Goal: Task Accomplishment & Management: Manage account settings

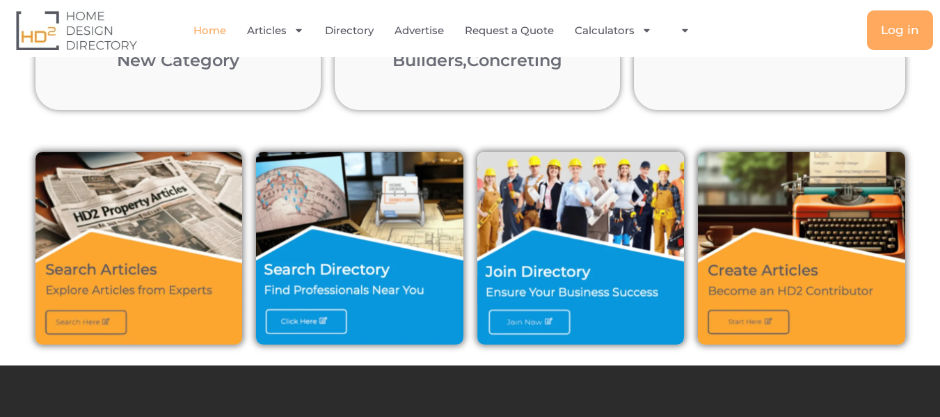
scroll to position [418, 0]
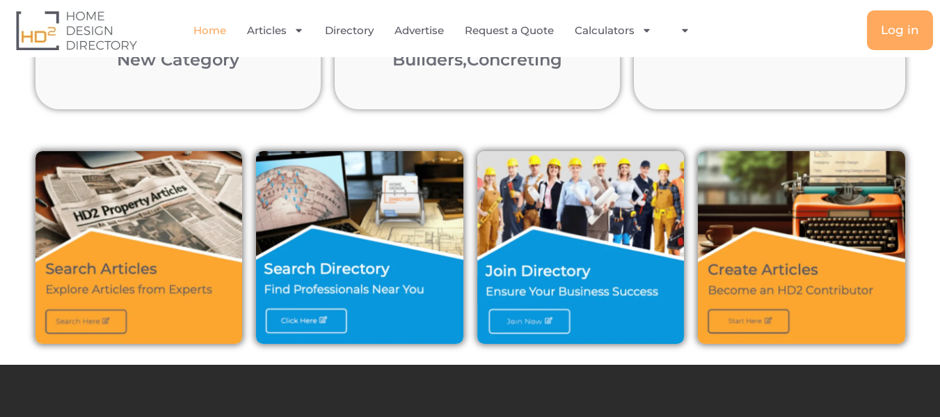
click at [546, 319] on img at bounding box center [580, 247] width 207 height 193
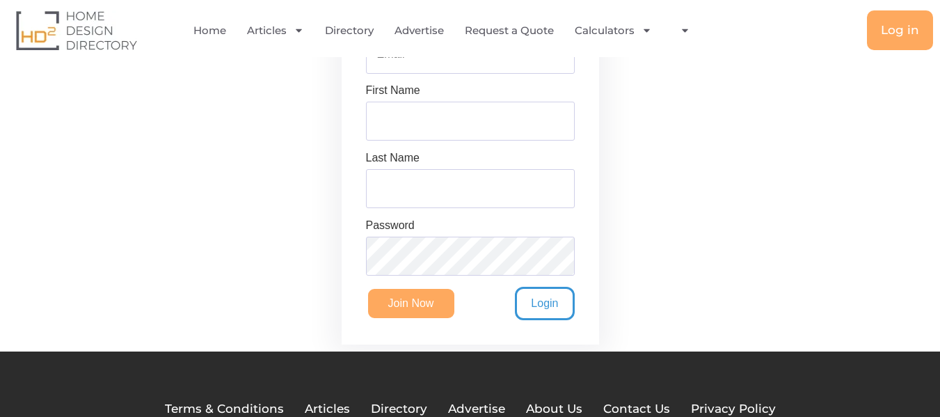
scroll to position [418, 0]
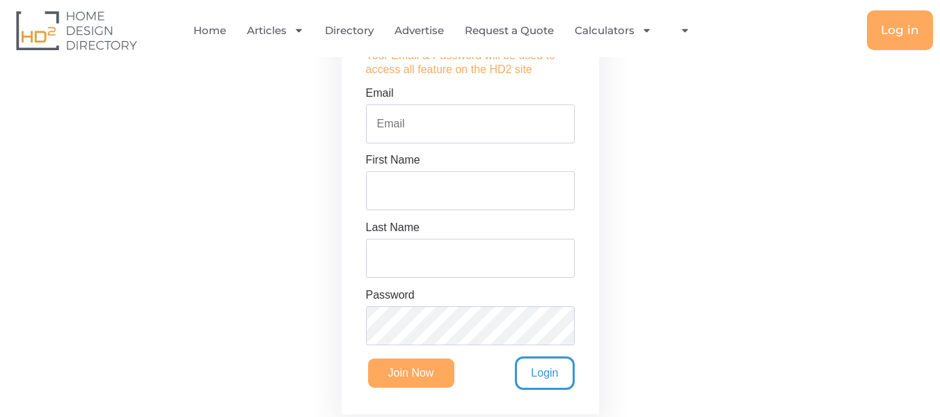
click at [409, 121] on input "Email" at bounding box center [470, 123] width 209 height 39
paste input "[EMAIL_ADDRESS][DOMAIN_NAME]"
type input "[EMAIL_ADDRESS][DOMAIN_NAME]"
click at [401, 188] on input "First Name" at bounding box center [470, 190] width 209 height 39
click at [406, 207] on input "First Name" at bounding box center [470, 190] width 209 height 39
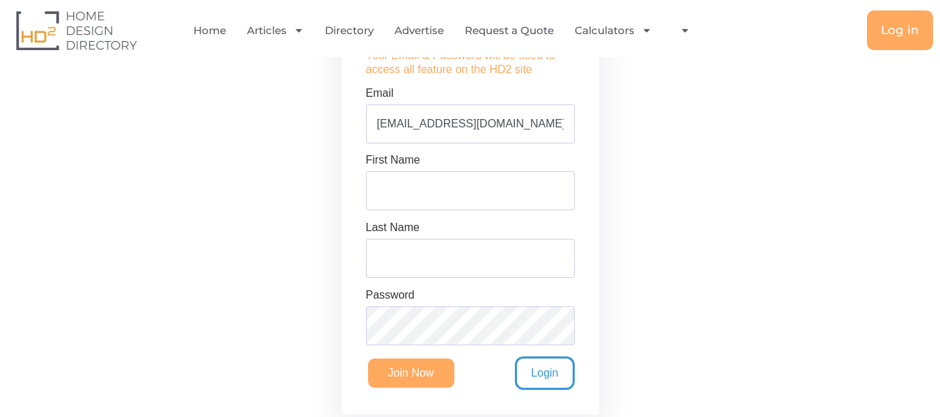
paste input "Syed Almahdaly"
click at [412, 196] on input "Syed Almahdaly" at bounding box center [470, 190] width 209 height 39
type input "Syed"
click at [415, 251] on input "Last Name" at bounding box center [470, 258] width 209 height 39
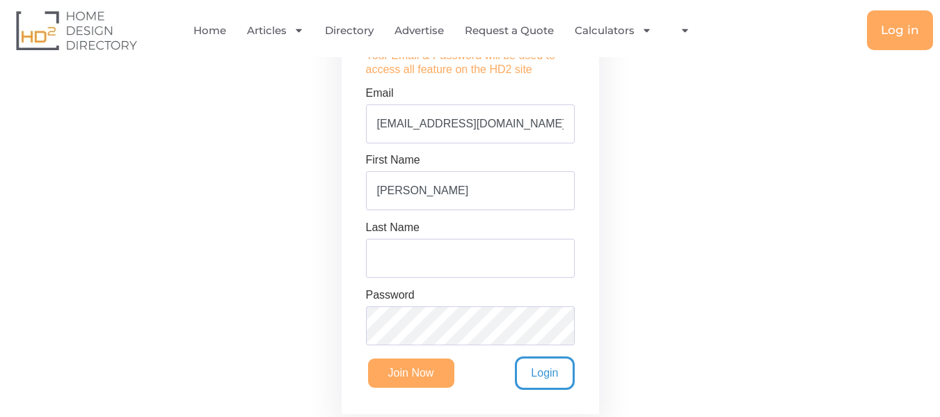
paste input "Almahdaly"
type input "Almahdaly"
click at [432, 198] on input "[PERSON_NAME]" at bounding box center [470, 190] width 209 height 39
type input "[PERSON_NAME]"
click at [432, 378] on input "Join Now" at bounding box center [411, 372] width 90 height 33
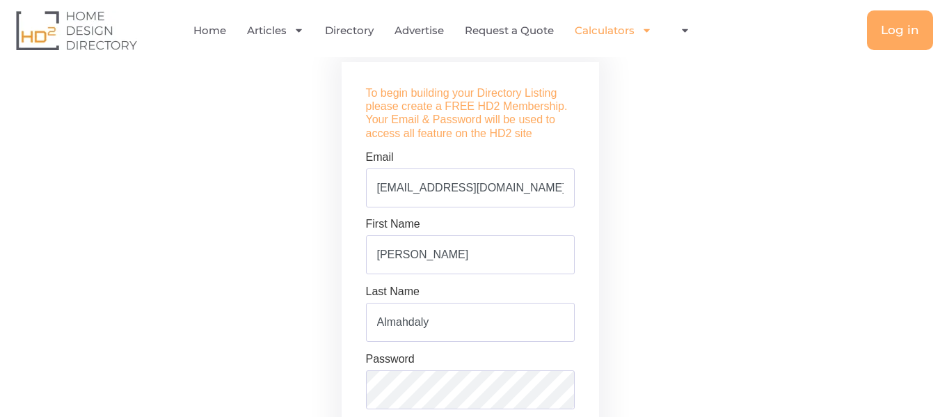
scroll to position [377, 0]
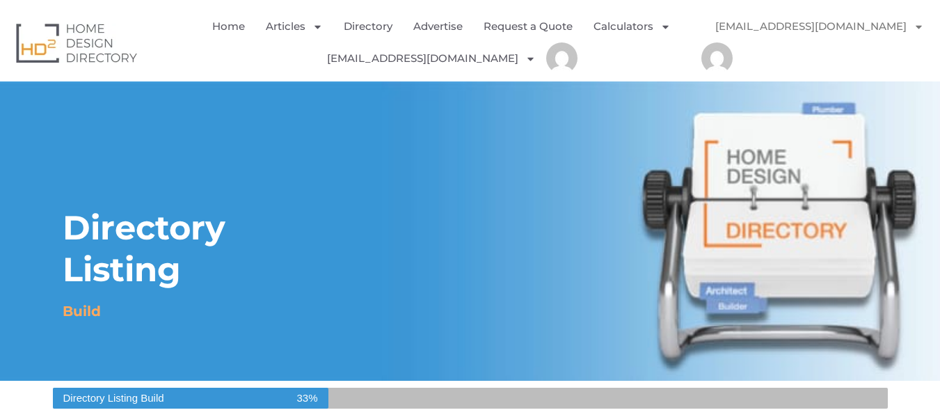
select select "Select Category"
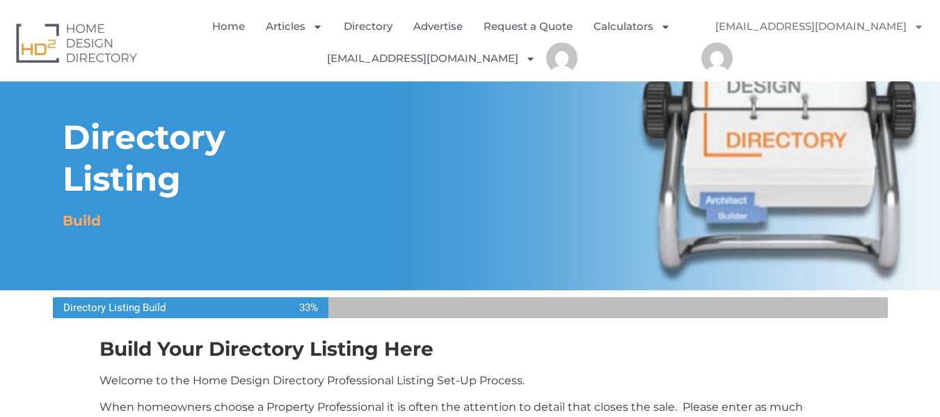
scroll to position [139, 0]
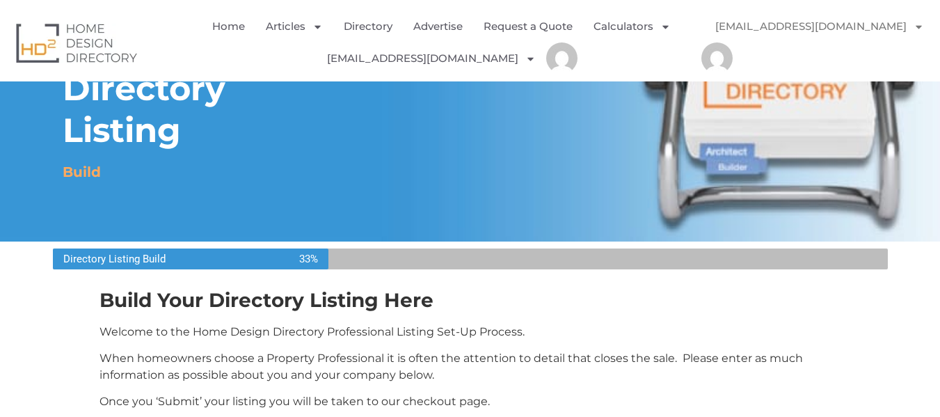
click at [807, 17] on link "[EMAIL_ADDRESS][DOMAIN_NAME]" at bounding box center [820, 26] width 237 height 32
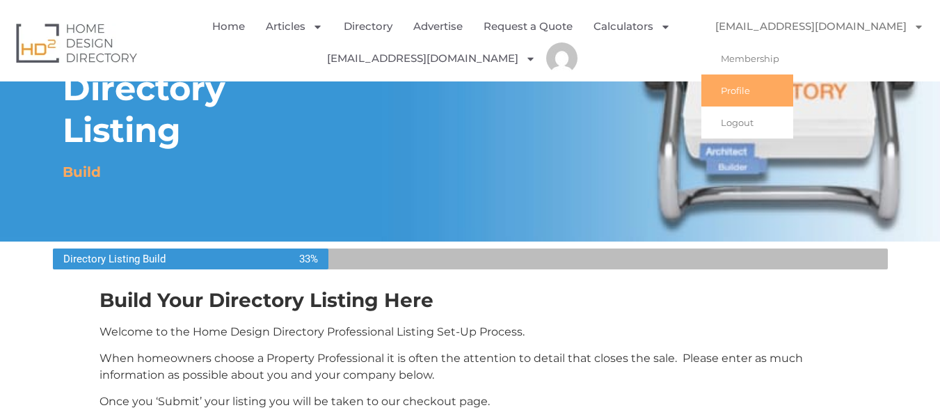
click at [751, 88] on link "Profile" at bounding box center [748, 90] width 92 height 32
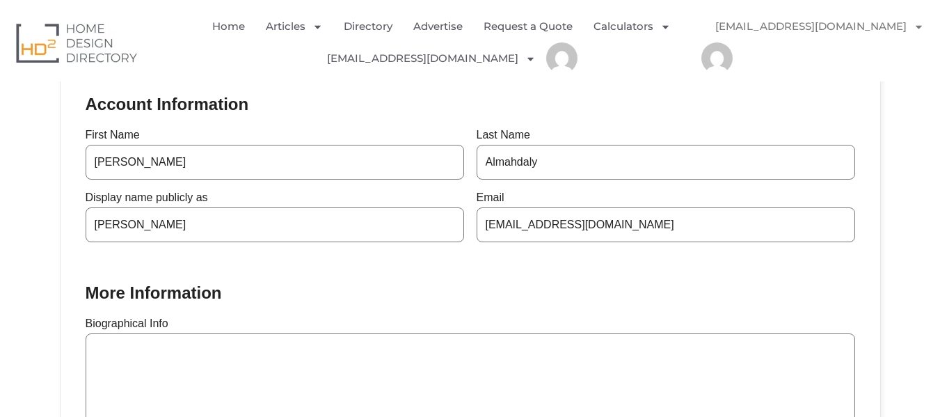
scroll to position [348, 0]
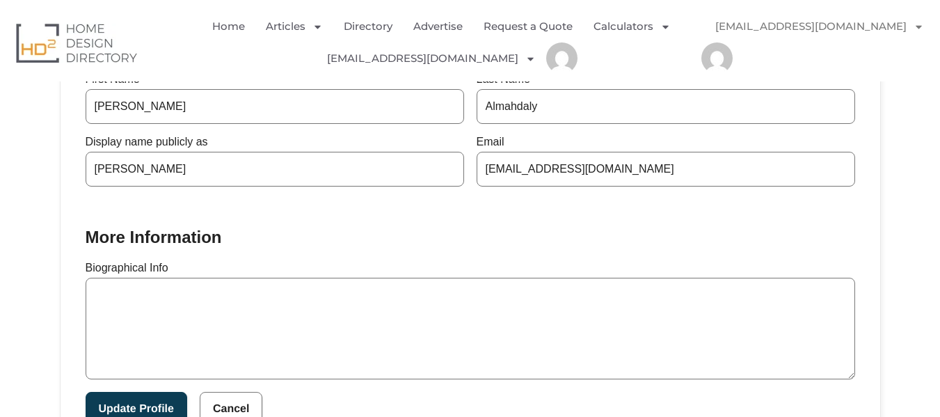
click at [198, 299] on textarea "Biographical Info" at bounding box center [471, 329] width 770 height 102
click at [330, 306] on textarea "Biographical Info" at bounding box center [471, 329] width 770 height 102
paste textarea "Kustom Pergolas are leading Aluminium Pergola Suppliers in Melbourne, specialis…"
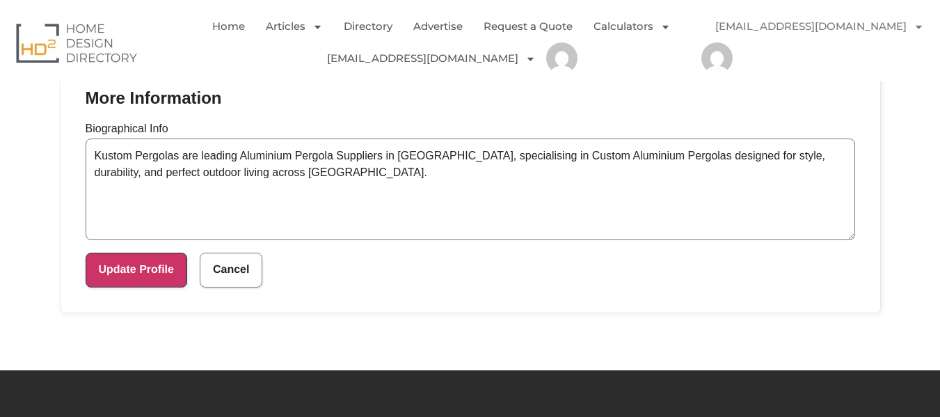
type textarea "Kustom Pergolas are leading Aluminium Pergola Suppliers in Melbourne, specialis…"
click at [157, 268] on button "Update Profile" at bounding box center [137, 270] width 102 height 35
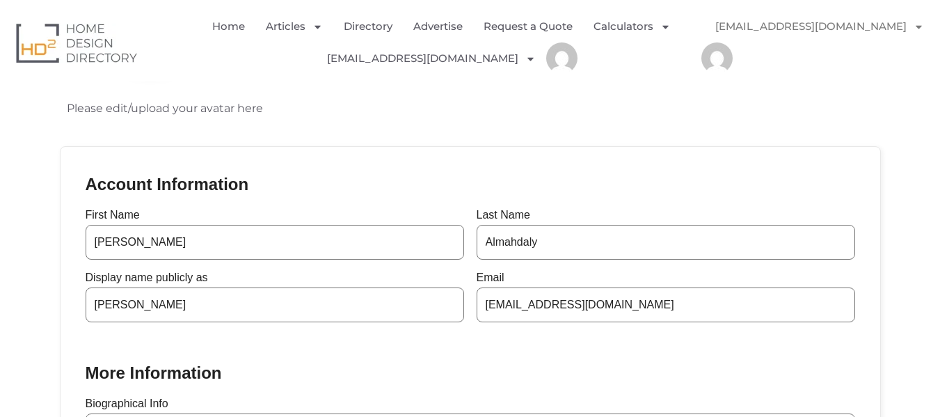
scroll to position [209, 0]
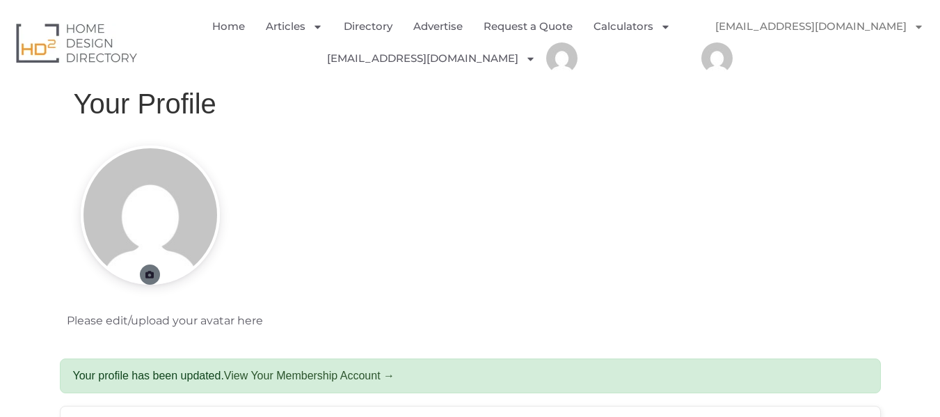
click at [148, 278] on icon at bounding box center [150, 275] width 10 height 8
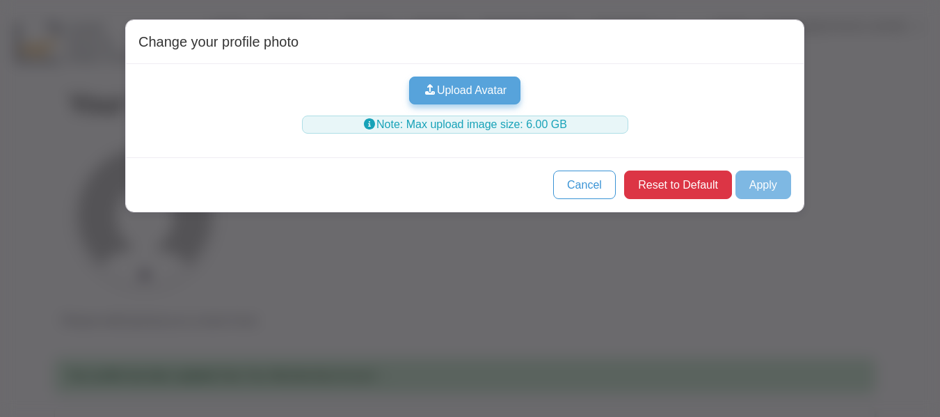
click at [460, 91] on button "Upload Avatar" at bounding box center [465, 91] width 112 height 28
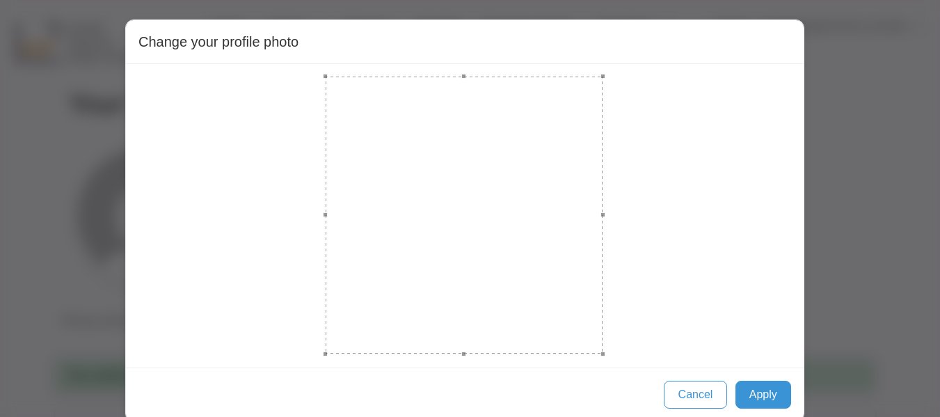
drag, startPoint x: 427, startPoint y: 183, endPoint x: 597, endPoint y: 332, distance: 226.4
click at [597, 332] on div at bounding box center [464, 215] width 277 height 277
click at [750, 393] on button "Apply" at bounding box center [764, 395] width 56 height 28
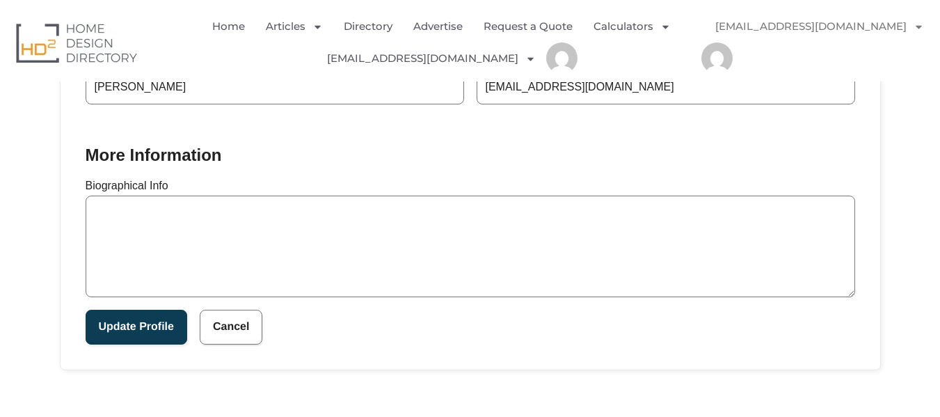
scroll to position [348, 0]
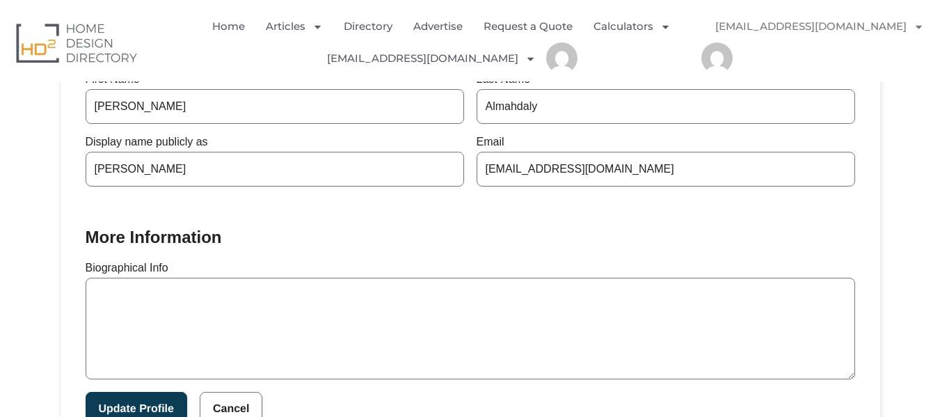
click at [345, 313] on textarea "Biographical Info" at bounding box center [471, 329] width 770 height 102
paste textarea "Kustom Pergolas are leading Aluminium Pergola Suppliers in Melbourne, specialis…"
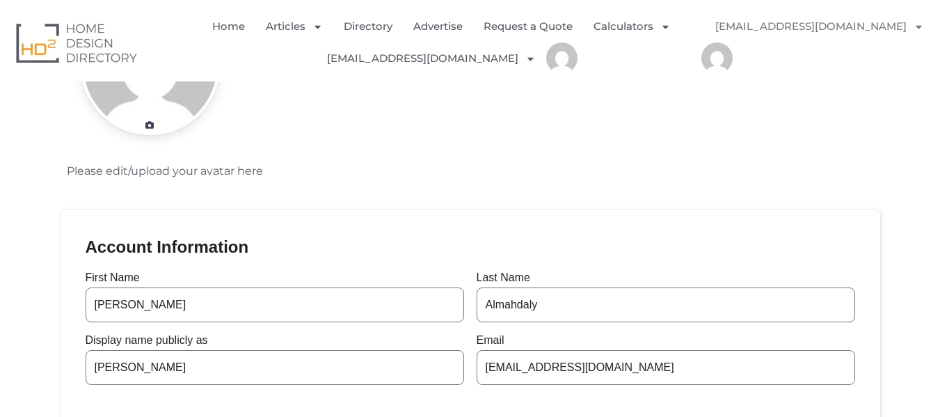
scroll to position [139, 0]
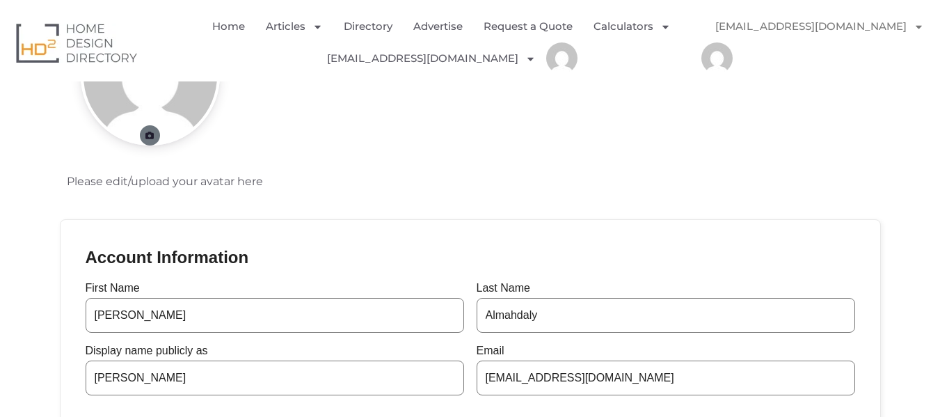
type textarea "Kustom Pergolas are leading Aluminium Pergola Suppliers in Melbourne, specialis…"
click at [149, 134] on icon at bounding box center [150, 136] width 10 height 8
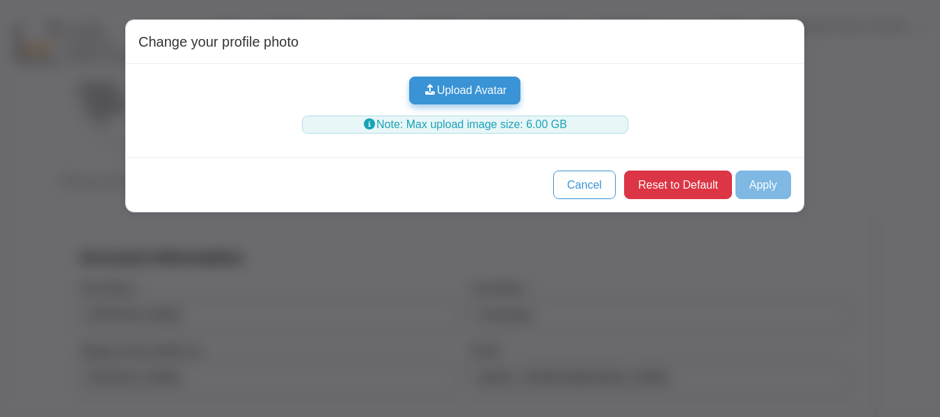
click at [448, 96] on button "Upload Avatar" at bounding box center [465, 91] width 112 height 28
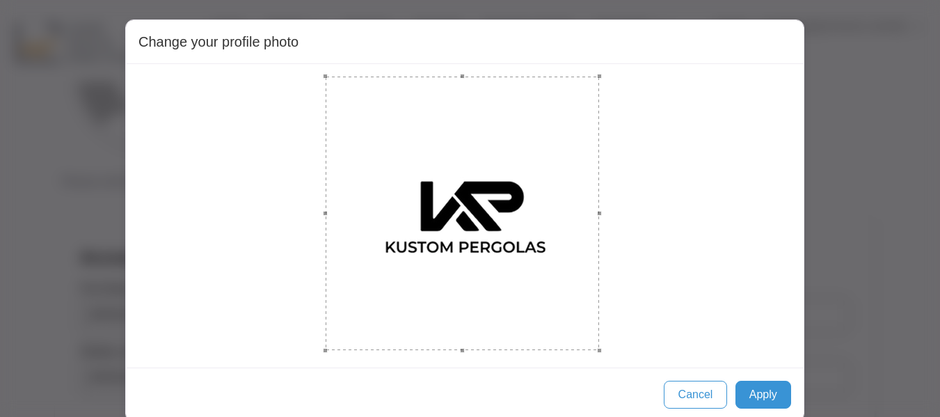
drag, startPoint x: 425, startPoint y: 180, endPoint x: 594, endPoint y: 333, distance: 228.2
click at [594, 333] on div at bounding box center [463, 214] width 274 height 274
click at [763, 393] on button "Apply" at bounding box center [764, 395] width 56 height 28
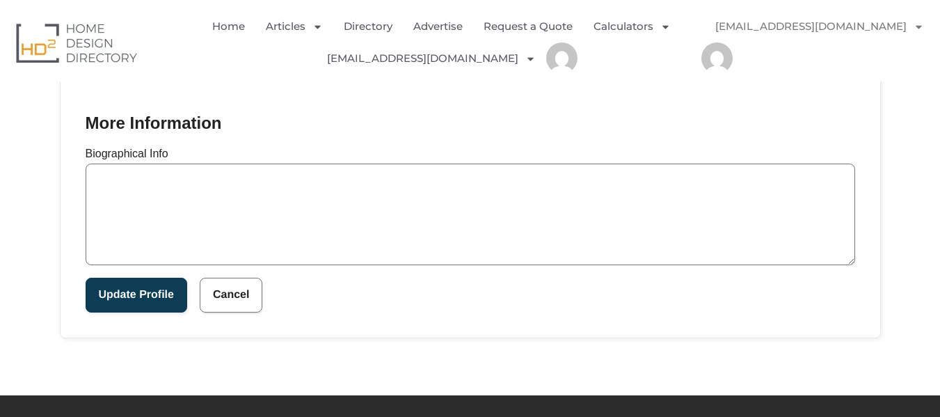
scroll to position [487, 0]
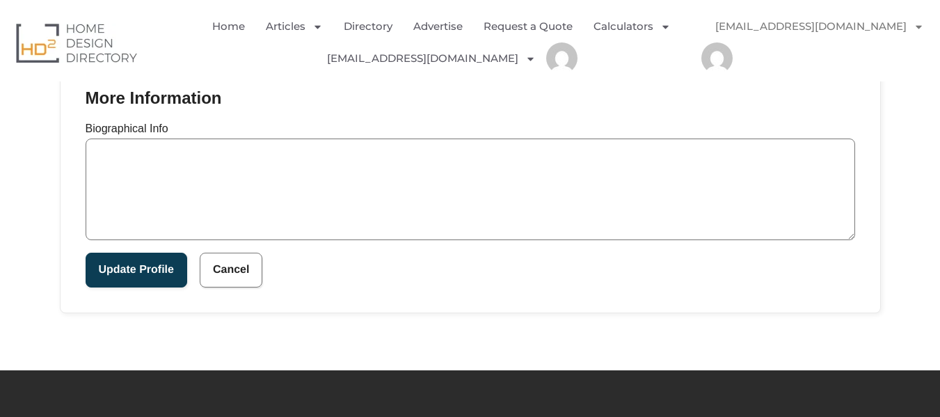
click at [212, 187] on textarea "Biographical Info" at bounding box center [471, 190] width 770 height 102
paste textarea "Kustom Pergolas are leading Aluminium Pergola Suppliers in [GEOGRAPHIC_DATA], s…"
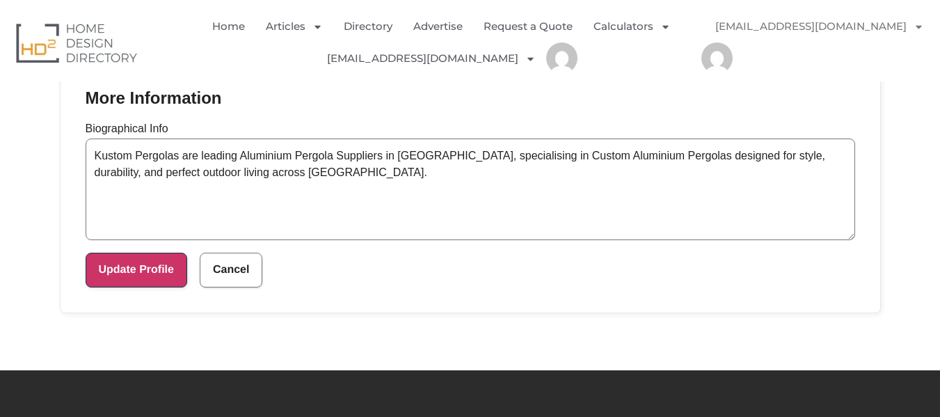
type textarea "Kustom Pergolas are leading Aluminium Pergola Suppliers in [GEOGRAPHIC_DATA], s…"
click at [145, 274] on button "Update Profile" at bounding box center [137, 270] width 102 height 35
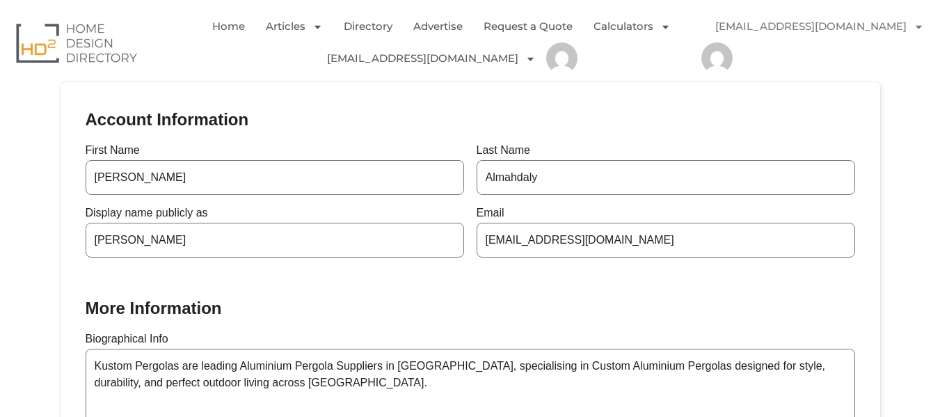
scroll to position [278, 0]
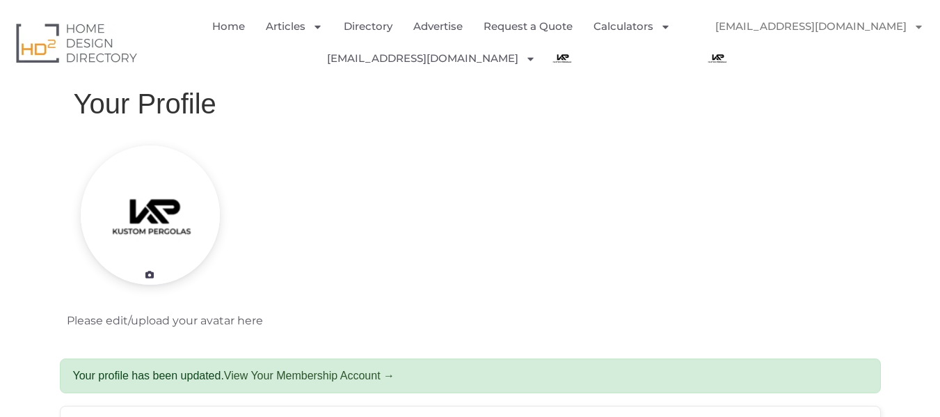
click at [72, 42] on img at bounding box center [76, 43] width 121 height 40
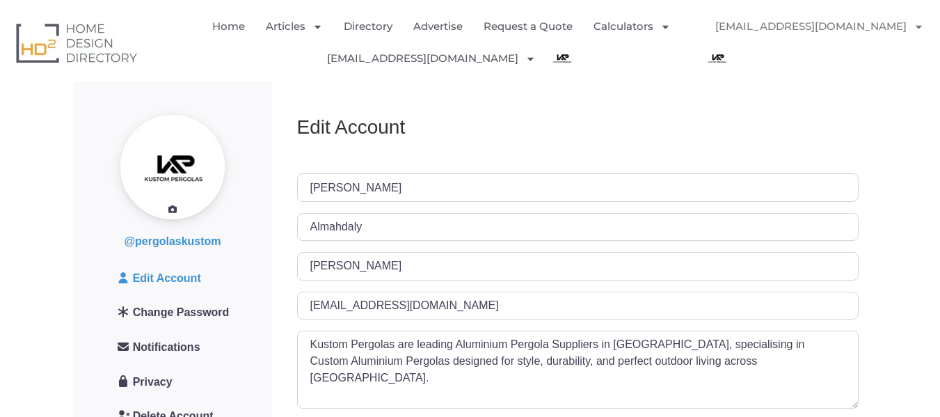
click at [768, 72] on ul "pergolaskustom@gmail.com Membership Profile Logout" at bounding box center [820, 41] width 237 height 63
click at [358, 25] on link "Directory" at bounding box center [368, 26] width 49 height 32
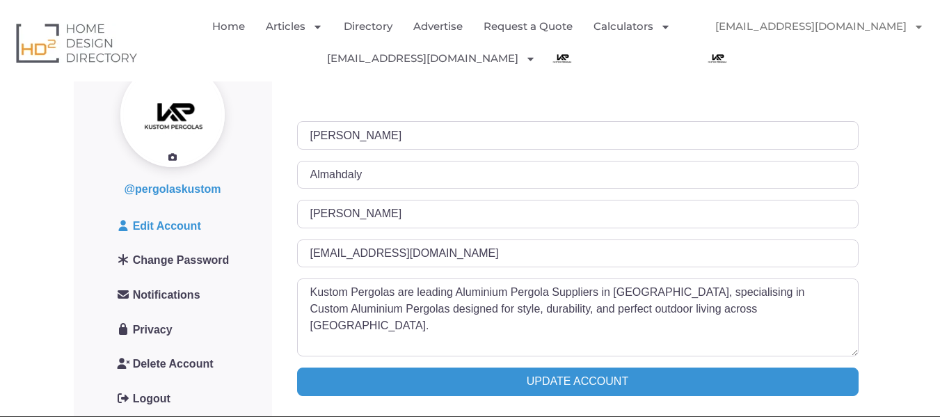
scroll to position [139, 0]
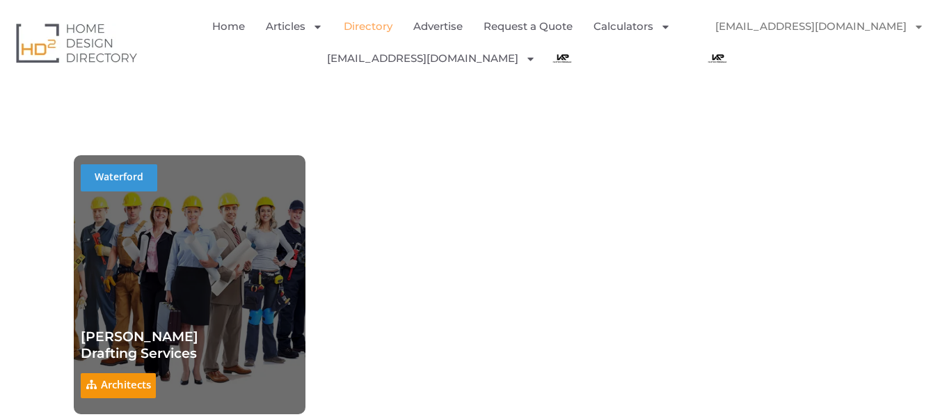
scroll to position [12374, 0]
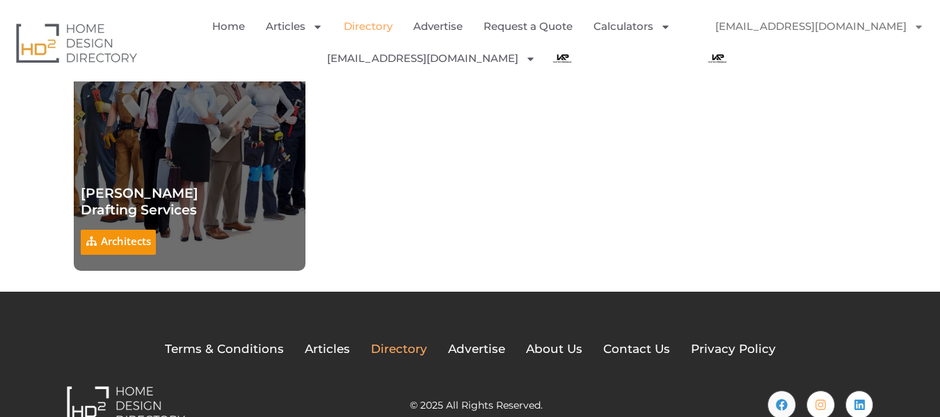
click at [389, 340] on span "Directory" at bounding box center [399, 349] width 56 height 18
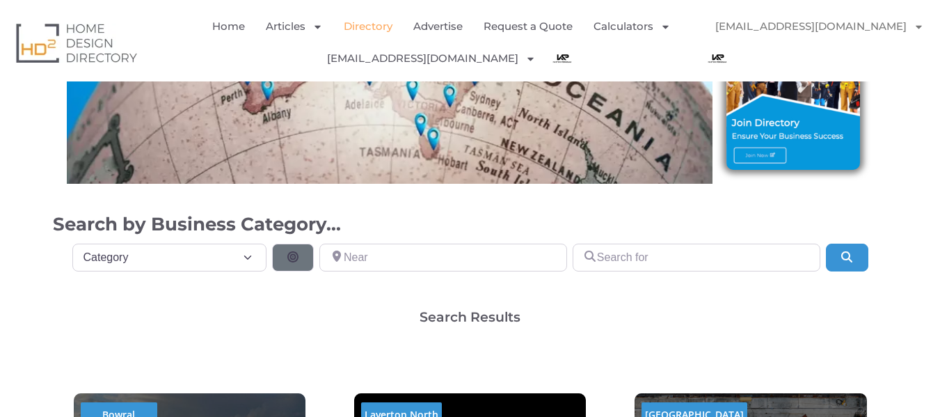
click at [751, 155] on img at bounding box center [794, 107] width 134 height 124
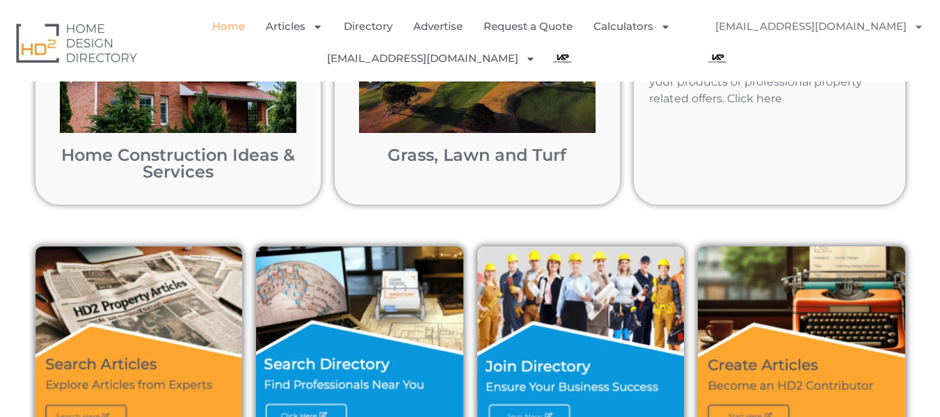
scroll to position [418, 0]
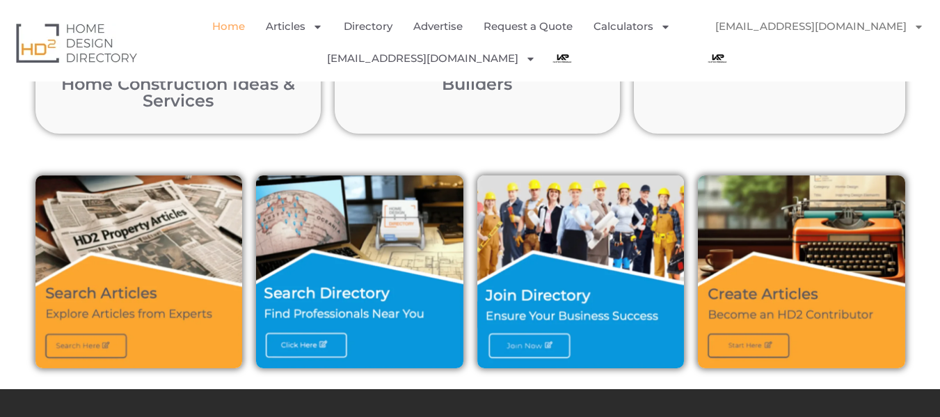
click at [317, 351] on img at bounding box center [359, 271] width 207 height 193
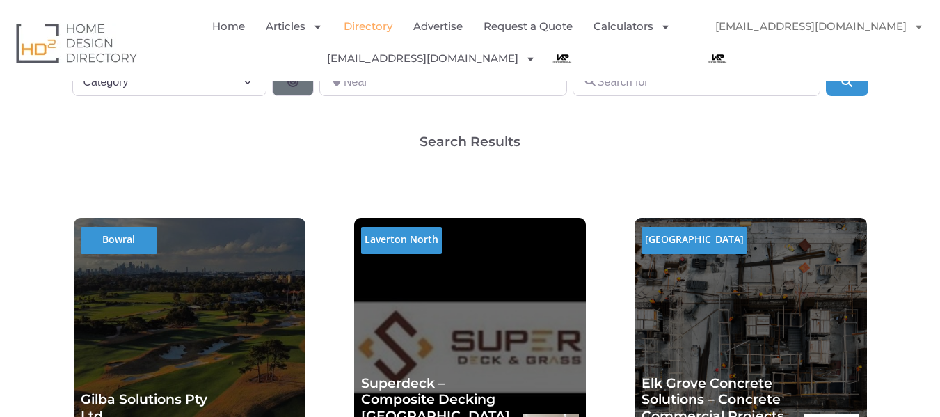
scroll to position [278, 0]
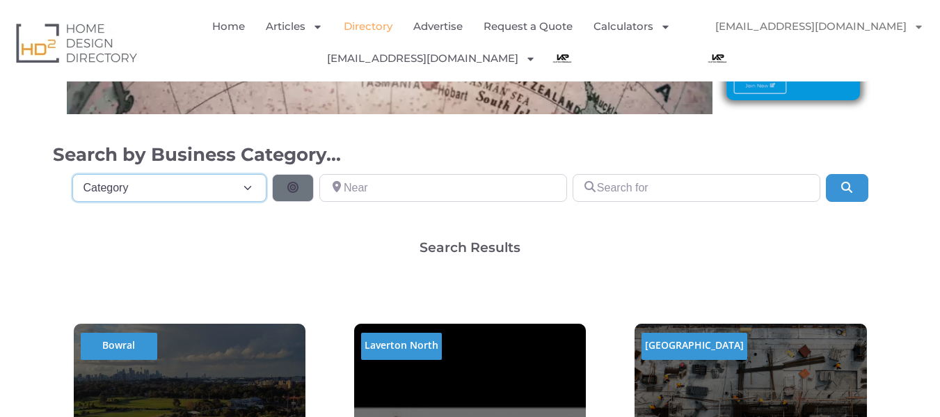
click at [220, 194] on select "Category Category Accounting Antenna Installation & Services Architects Bathroo…" at bounding box center [169, 188] width 195 height 28
select select "703"
click at [72, 174] on select "Category Category Accounting Antenna Installation & Services Architects Bathroo…" at bounding box center [169, 188] width 195 height 28
click at [854, 193] on icon "Search" at bounding box center [847, 187] width 14 height 11
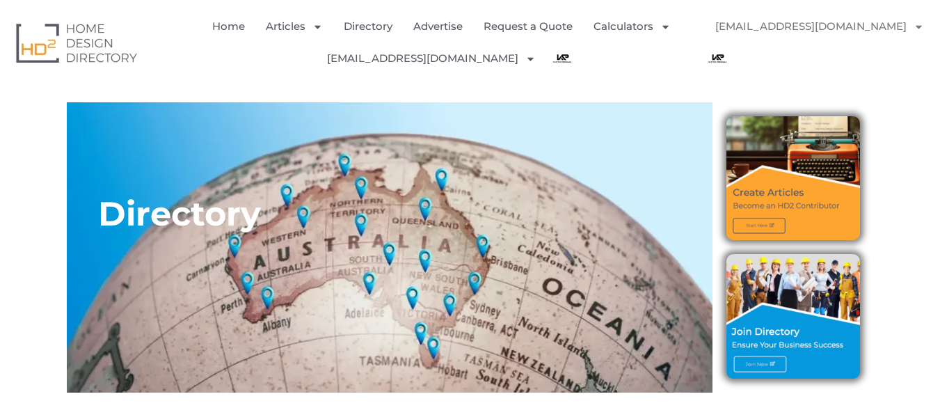
select select "703"
click at [719, 58] on img "Menu" at bounding box center [717, 57] width 31 height 31
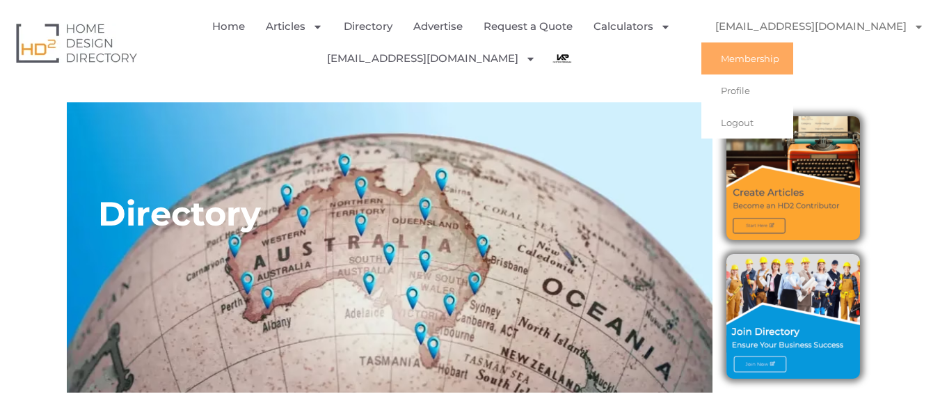
click at [748, 52] on link "Membership" at bounding box center [748, 58] width 92 height 32
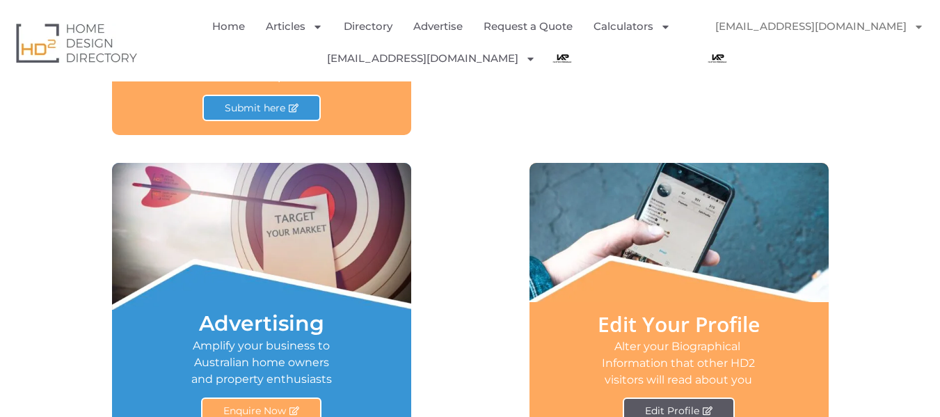
scroll to position [974, 0]
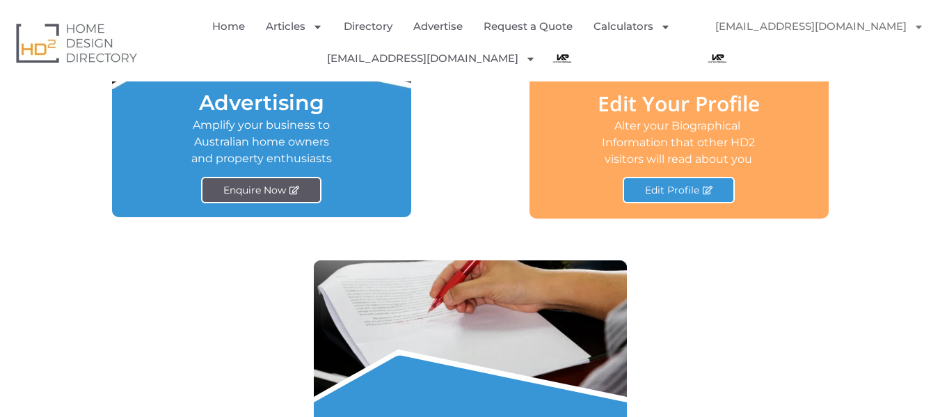
click at [272, 186] on span "Enquire Now" at bounding box center [254, 190] width 63 height 10
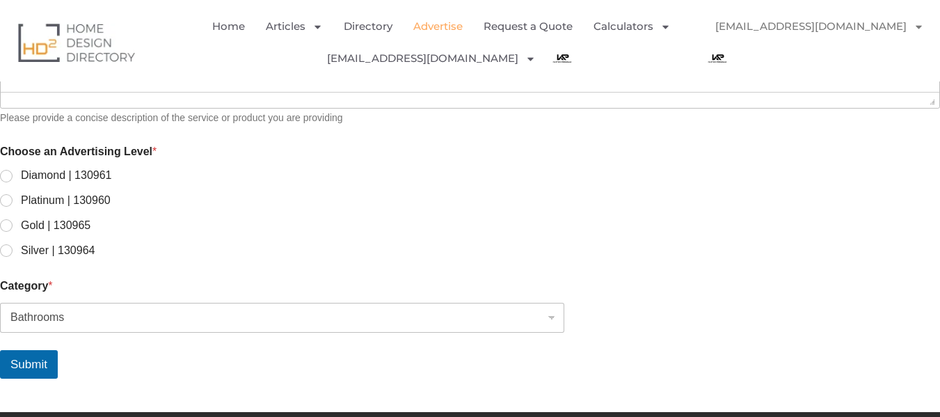
scroll to position [1123, 0]
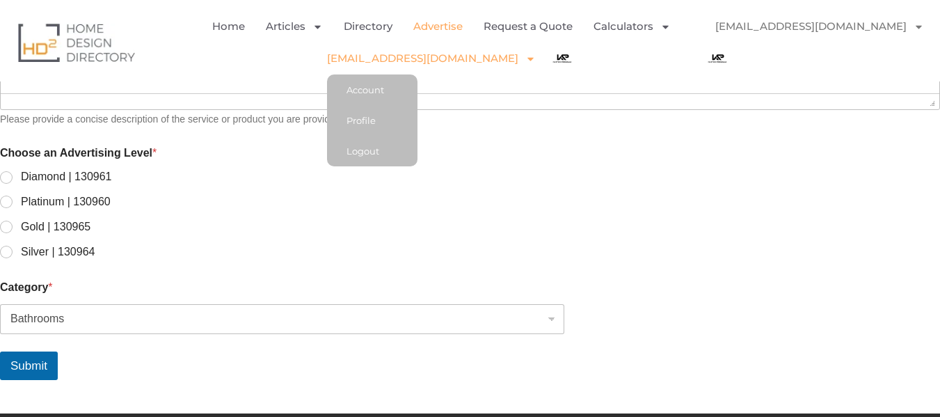
click at [87, 40] on img at bounding box center [76, 42] width 117 height 38
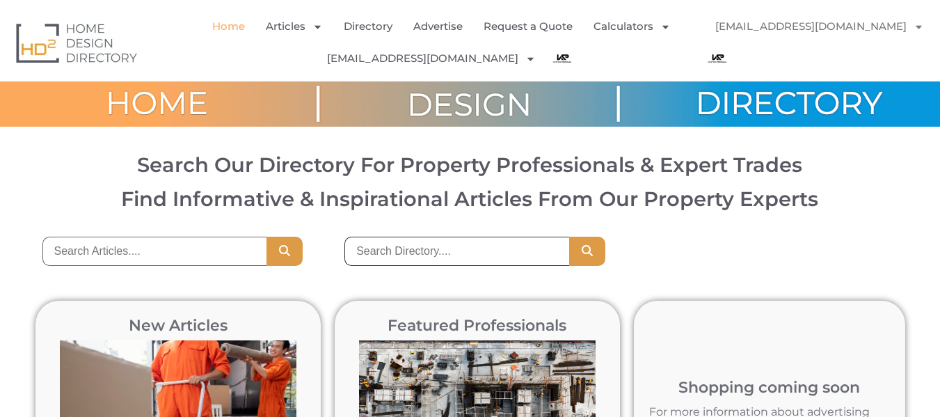
click at [380, 247] on input "search" at bounding box center [457, 251] width 225 height 29
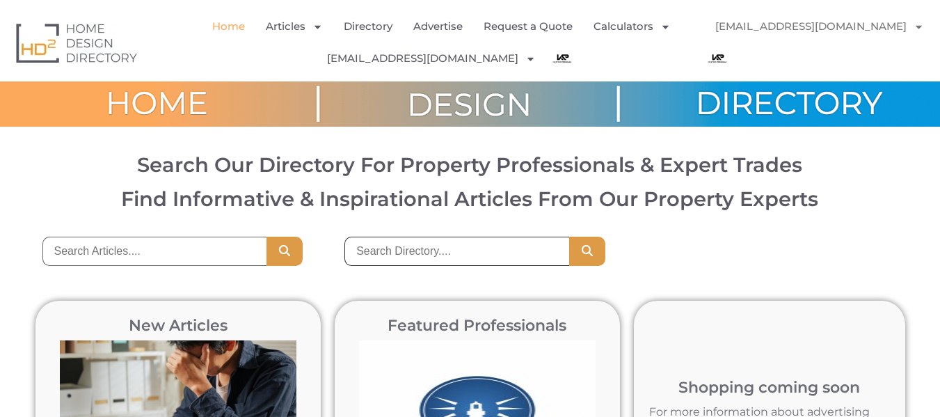
click at [445, 262] on input "search" at bounding box center [457, 251] width 225 height 29
paste input "Kustom Pergolas"
type input "Kustom Pergolas"
click at [594, 249] on button "Search" at bounding box center [587, 251] width 36 height 29
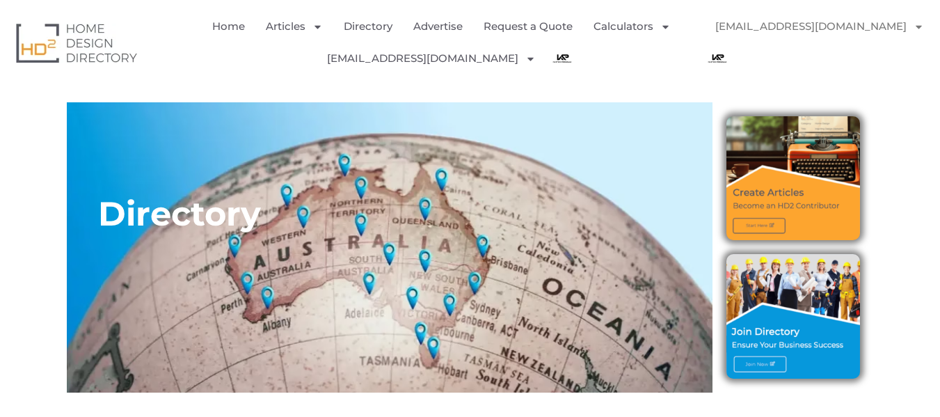
click at [758, 310] on img at bounding box center [794, 316] width 134 height 124
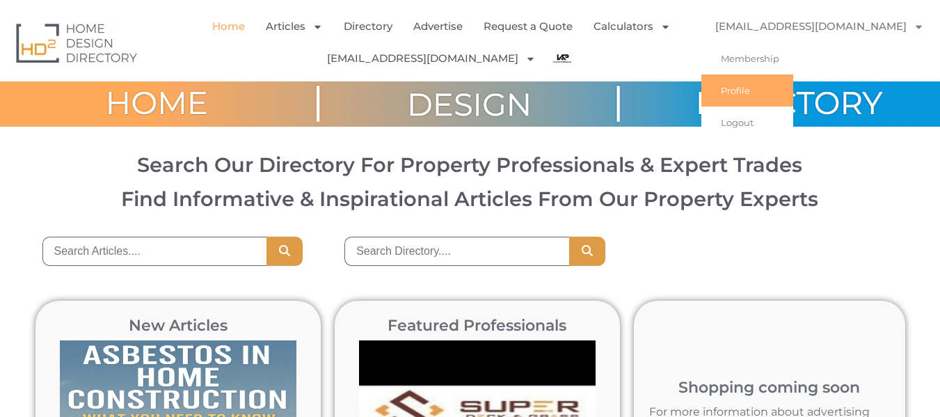
click at [739, 90] on link "Profile" at bounding box center [748, 90] width 92 height 32
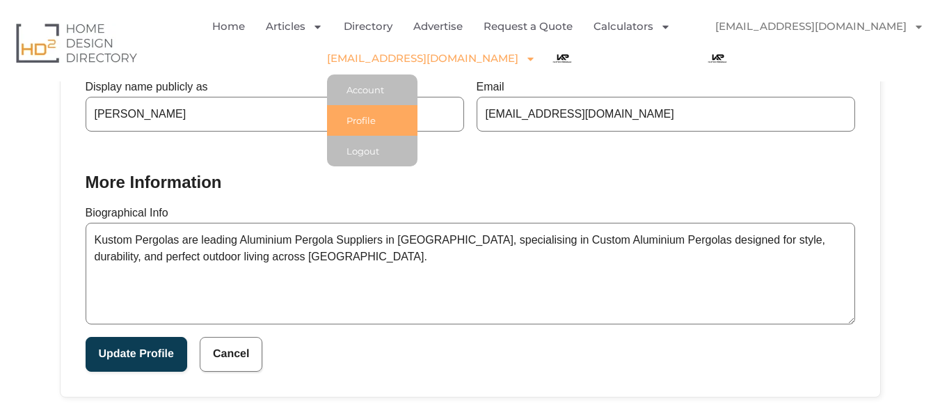
scroll to position [601, 0]
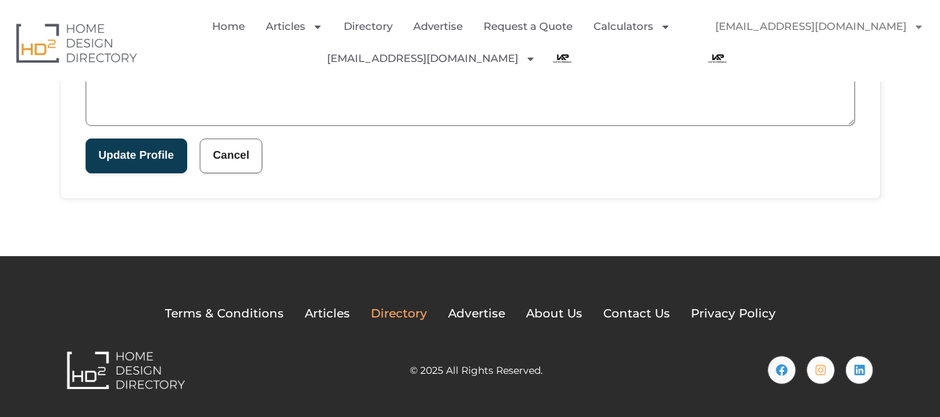
click at [428, 313] on ul "Terms & Conditions Articles Directory Advertise About Us Contact Us Privacy Pol…" at bounding box center [471, 314] width 632 height 18
click at [414, 315] on span "Directory" at bounding box center [399, 314] width 56 height 18
